Goal: Register for event/course

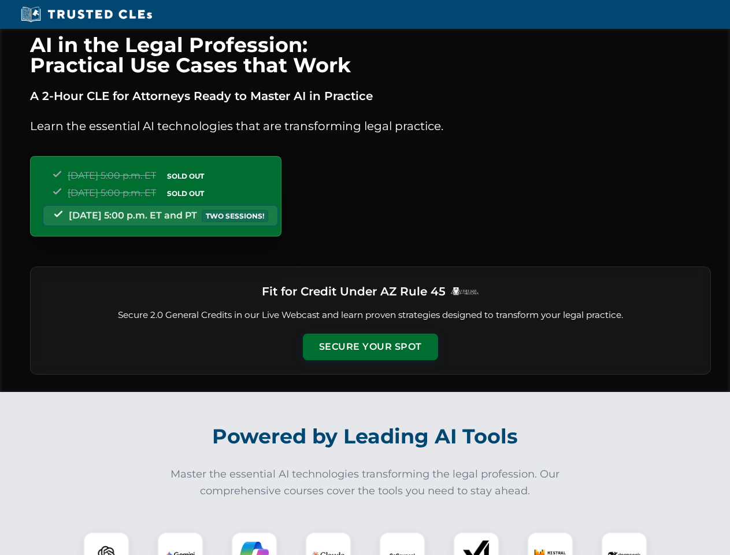
click at [370, 347] on button "Secure Your Spot" at bounding box center [370, 347] width 135 height 27
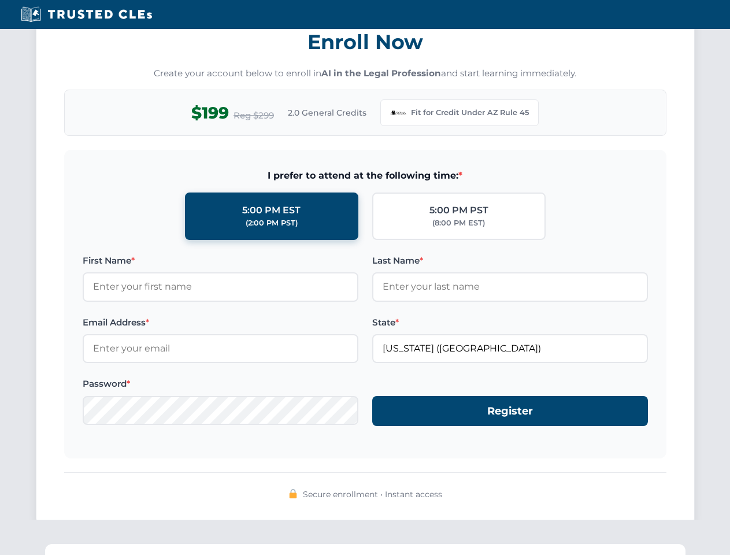
scroll to position [1127, 0]
